Goal: Check status: Check status

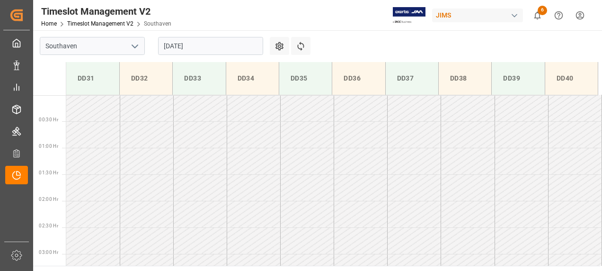
scroll to position [234, 0]
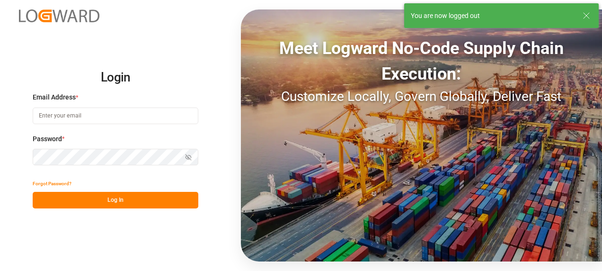
type input "[EMAIL_ADDRESS][PERSON_NAME][DOMAIN_NAME]"
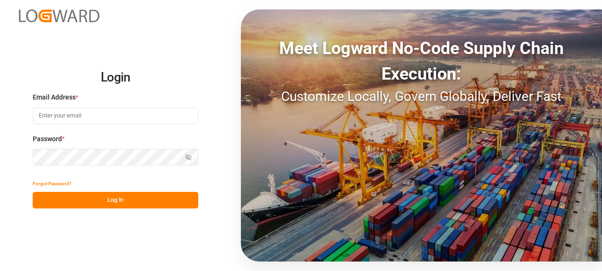
type input "[EMAIL_ADDRESS][PERSON_NAME][DOMAIN_NAME]"
click at [50, 199] on button "Log In" at bounding box center [116, 200] width 166 height 17
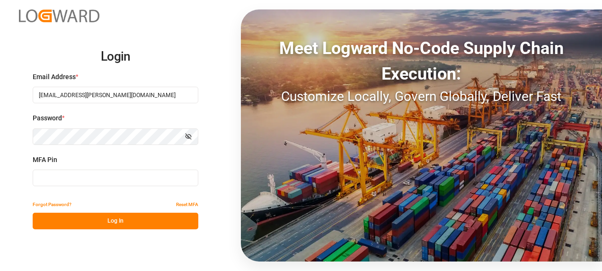
click at [53, 181] on input at bounding box center [116, 177] width 166 height 17
type input "710584"
click at [133, 224] on button "Log In" at bounding box center [116, 220] width 166 height 17
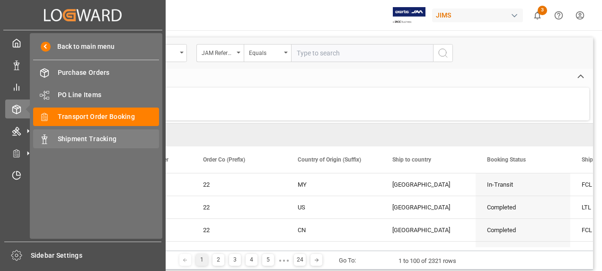
click at [87, 138] on span "Shipment Tracking" at bounding box center [109, 139] width 102 height 10
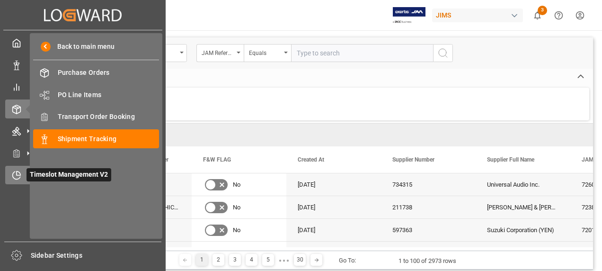
click at [19, 174] on icon at bounding box center [16, 174] width 9 height 9
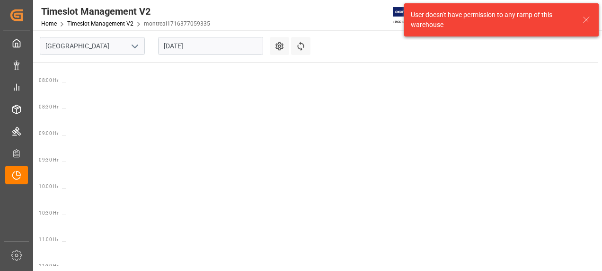
scroll to position [438, 0]
click at [140, 45] on icon "open menu" at bounding box center [134, 46] width 11 height 11
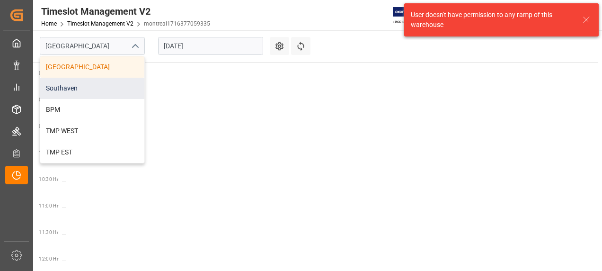
click at [113, 84] on div "Southaven" at bounding box center [92, 88] width 104 height 21
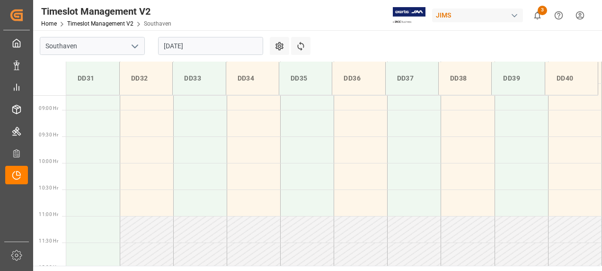
scroll to position [470, 0]
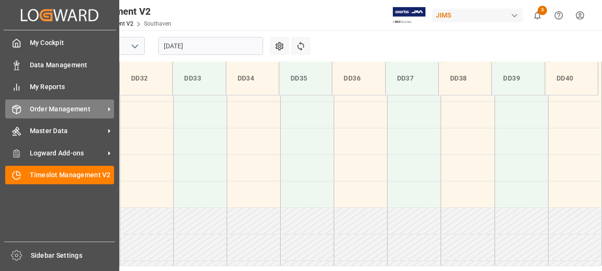
click at [57, 105] on span "Order Management" at bounding box center [67, 109] width 75 height 10
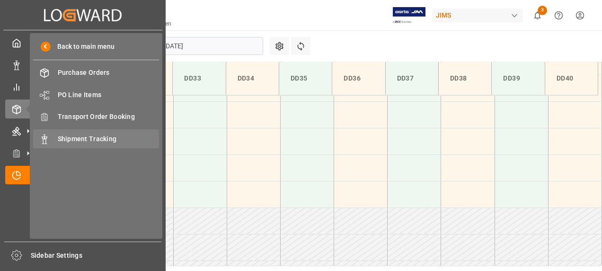
click at [107, 140] on span "Shipment Tracking" at bounding box center [109, 139] width 102 height 10
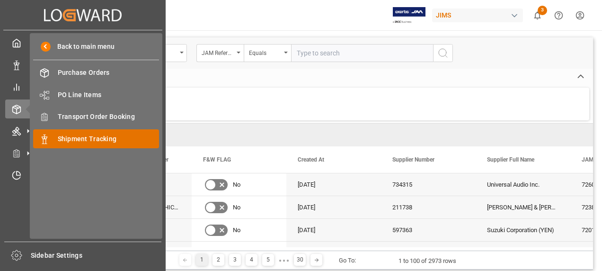
click at [92, 137] on span "Shipment Tracking" at bounding box center [109, 139] width 102 height 10
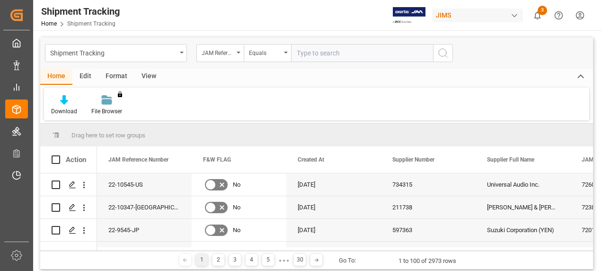
click at [150, 78] on div "View" at bounding box center [148, 77] width 29 height 16
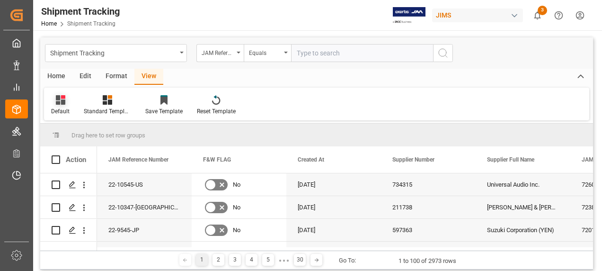
click at [64, 106] on div "Default" at bounding box center [60, 105] width 33 height 21
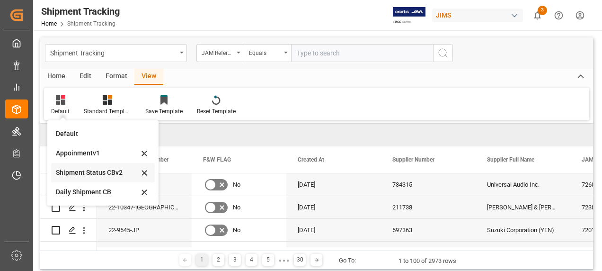
click at [107, 172] on div "Shipment Status CBv2" at bounding box center [97, 172] width 83 height 10
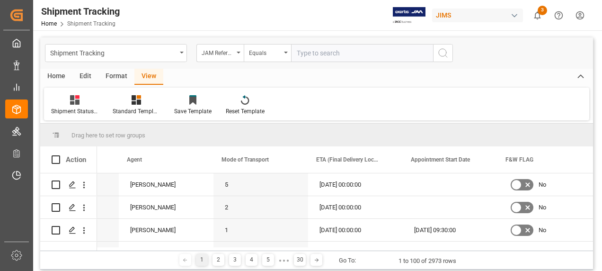
scroll to position [0, 549]
click at [476, 162] on span at bounding box center [478, 159] width 9 height 9
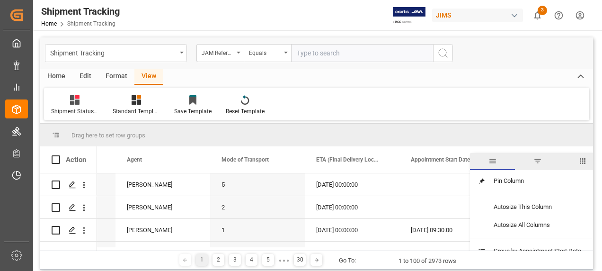
click at [539, 162] on span "filter" at bounding box center [537, 161] width 9 height 9
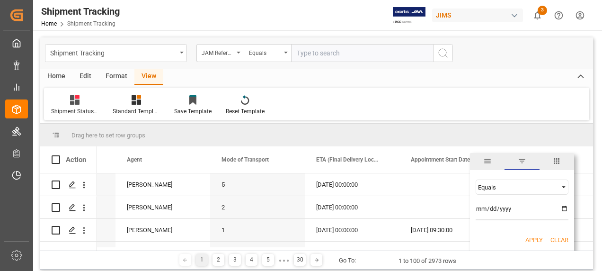
click at [565, 208] on input "date" at bounding box center [521, 210] width 93 height 19
type input "[DATE]"
click at [524, 160] on span "filter" at bounding box center [522, 161] width 9 height 9
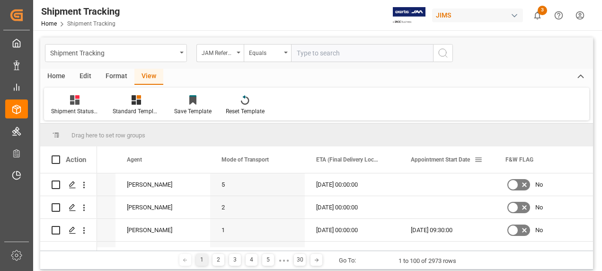
click at [439, 161] on span "Appointment Start Date" at bounding box center [440, 159] width 59 height 7
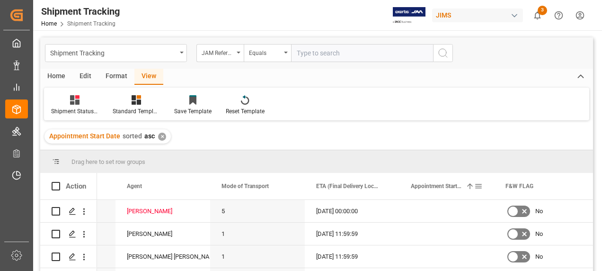
click at [475, 186] on span at bounding box center [478, 186] width 9 height 9
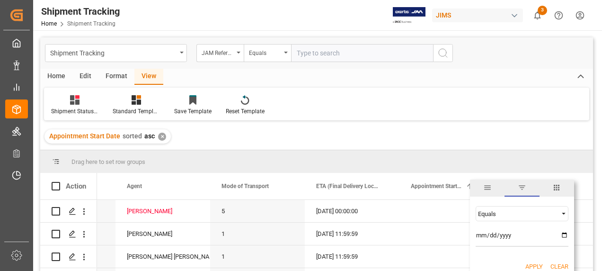
click at [563, 212] on span "Filtering operator" at bounding box center [563, 213] width 9 height 9
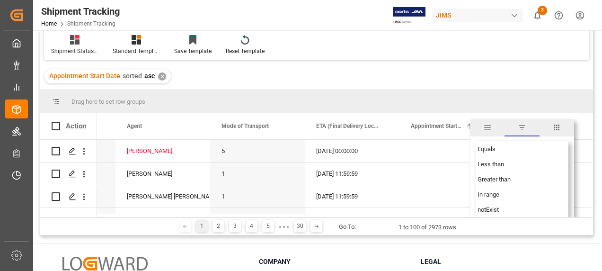
scroll to position [47, 0]
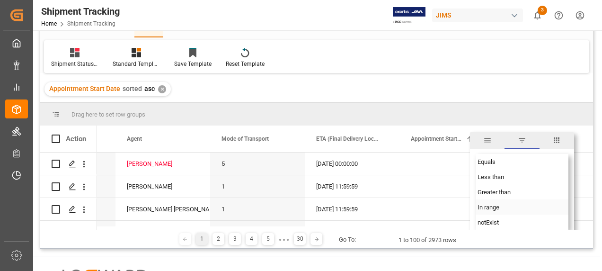
click at [499, 206] on span "In range" at bounding box center [488, 206] width 22 height 7
click at [562, 186] on input "[DATE]" at bounding box center [521, 189] width 93 height 19
click at [562, 211] on input "date" at bounding box center [521, 215] width 93 height 19
type input "[DATE]"
click at [555, 114] on div "Drag here to set row groups" at bounding box center [316, 114] width 553 height 23
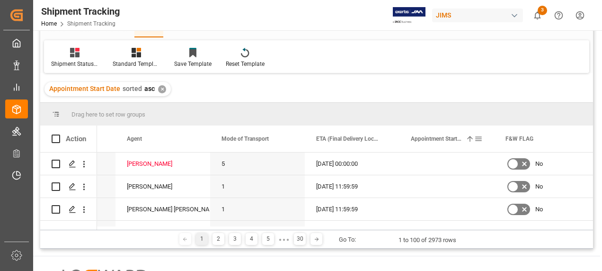
click at [478, 139] on span at bounding box center [478, 138] width 9 height 9
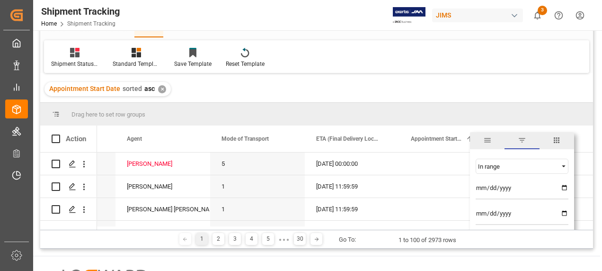
click at [485, 104] on div "Drag here to set row groups" at bounding box center [316, 114] width 553 height 23
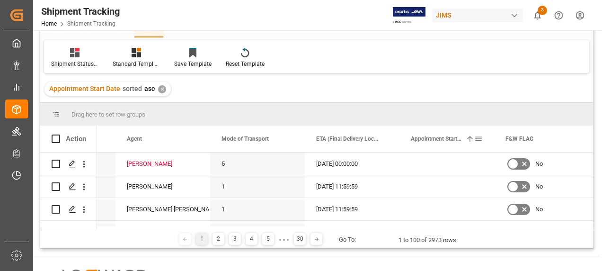
click at [470, 138] on span at bounding box center [469, 138] width 9 height 9
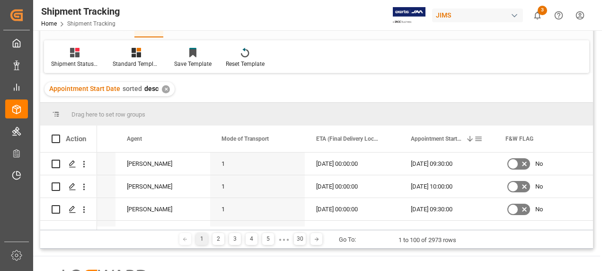
click at [479, 138] on span at bounding box center [478, 138] width 9 height 9
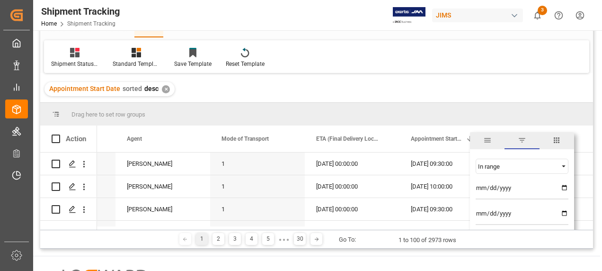
click at [529, 184] on input "[DATE]" at bounding box center [521, 189] width 93 height 19
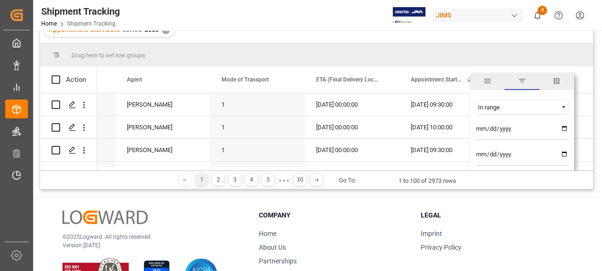
scroll to position [17, 0]
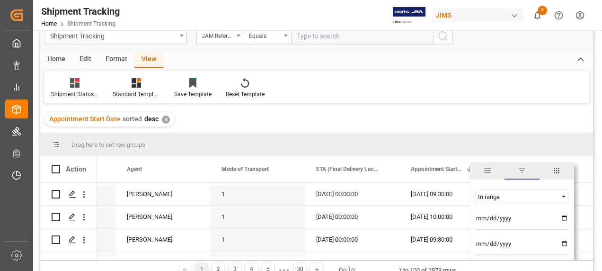
click at [564, 214] on input "[DATE]" at bounding box center [521, 220] width 93 height 19
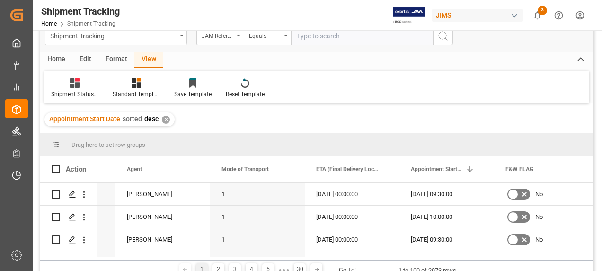
click at [482, 129] on div "Appointment Start Date sorted desc ✕" at bounding box center [316, 119] width 553 height 26
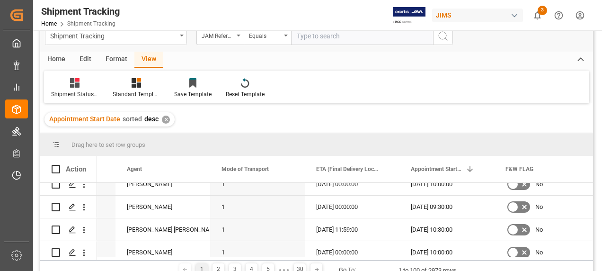
scroll to position [47, 0]
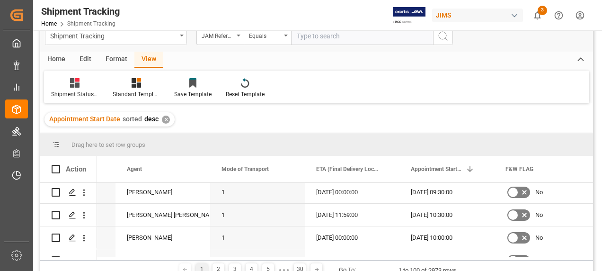
click at [58, 60] on div "Home" at bounding box center [56, 60] width 32 height 16
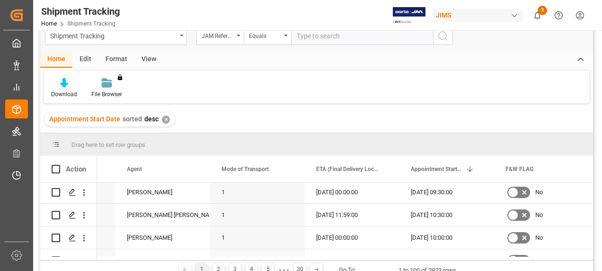
click at [62, 83] on icon at bounding box center [64, 82] width 8 height 9
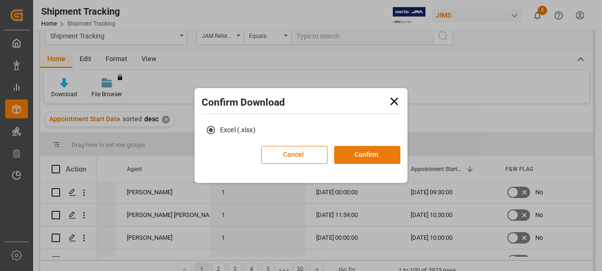
click at [360, 153] on button "Confirm" at bounding box center [367, 155] width 66 height 18
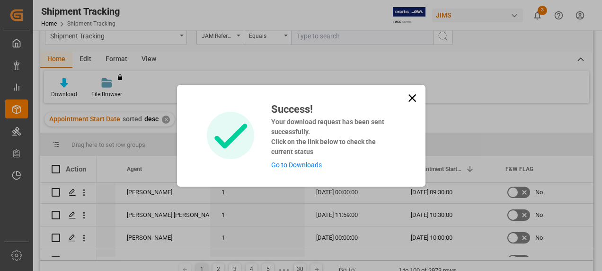
click at [288, 163] on link "Go to Downloads" at bounding box center [296, 165] width 51 height 8
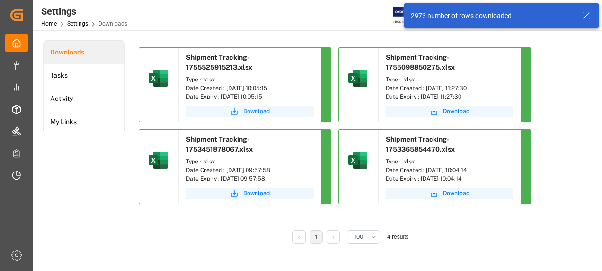
click at [247, 110] on span "Download" at bounding box center [256, 111] width 26 height 9
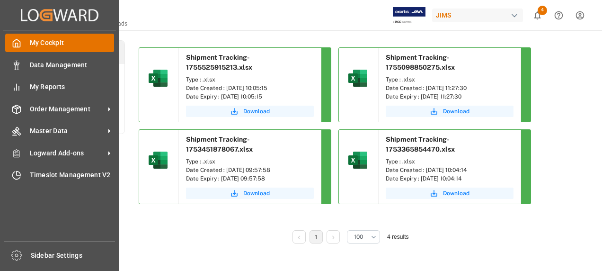
click at [39, 44] on span "My Cockpit" at bounding box center [72, 43] width 85 height 10
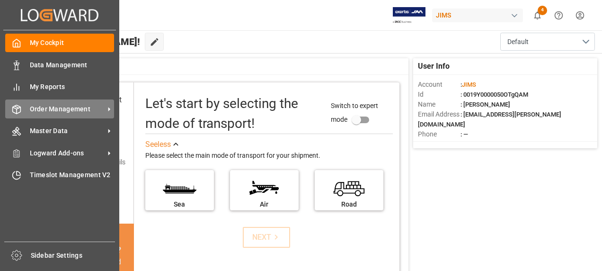
click at [40, 114] on span "Order Management" at bounding box center [67, 109] width 75 height 10
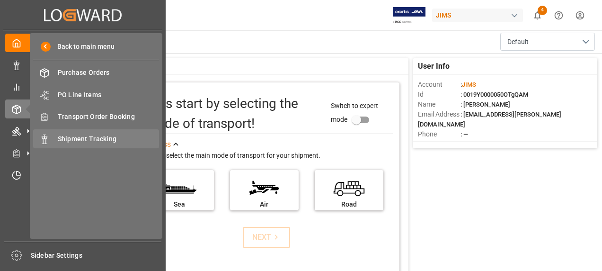
click at [74, 137] on span "Shipment Tracking" at bounding box center [109, 139] width 102 height 10
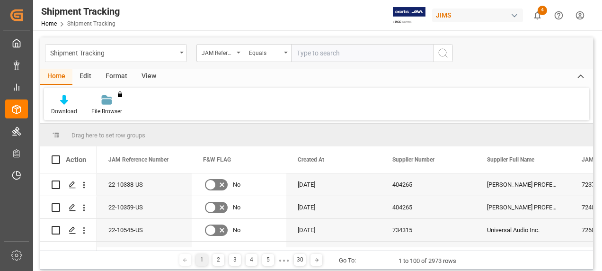
click at [120, 79] on div "Format" at bounding box center [116, 77] width 36 height 16
click at [147, 75] on div "View" at bounding box center [148, 77] width 29 height 16
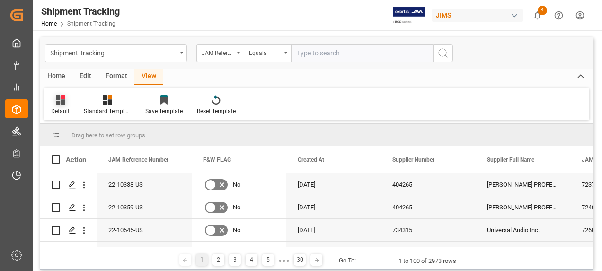
click at [54, 105] on div "Default" at bounding box center [60, 105] width 33 height 21
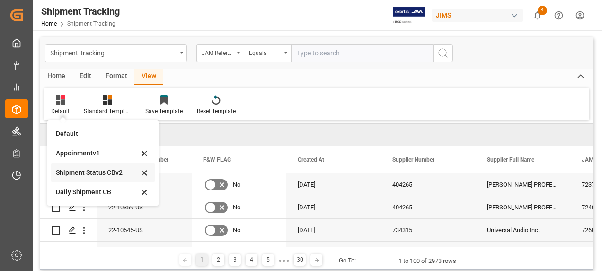
click at [67, 174] on div "Shipment Status CBv2" at bounding box center [97, 172] width 83 height 10
